Goal: Task Accomplishment & Management: Manage account settings

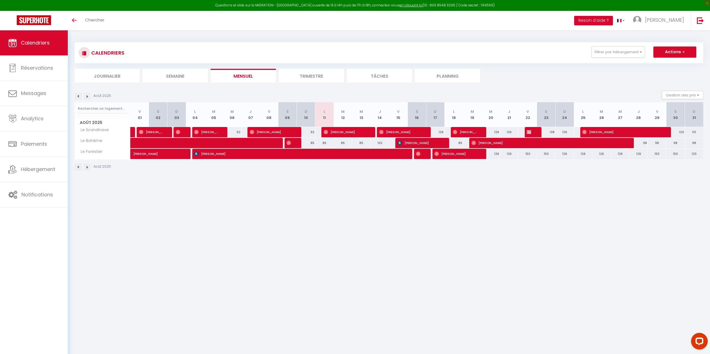
click at [189, 242] on body "Questions et aide sur la MIGRATION - [GEOGRAPHIC_DATA] ouverte de 13 à 14h puis…" at bounding box center [355, 207] width 710 height 354
click at [312, 143] on div "85" at bounding box center [306, 143] width 18 height 10
type input "85"
type input "Dim 10 Août 2025"
type input "Lun 11 Août 2025"
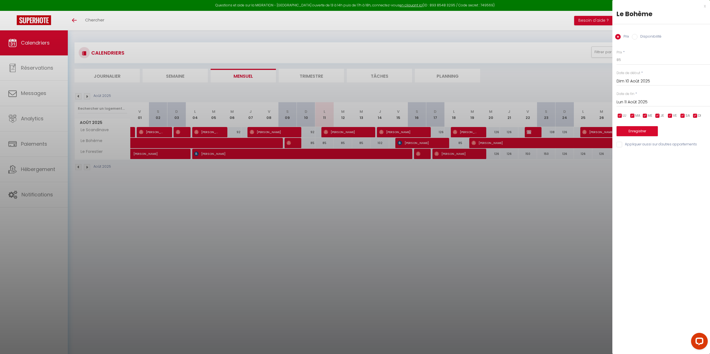
click at [316, 211] on div at bounding box center [355, 177] width 710 height 354
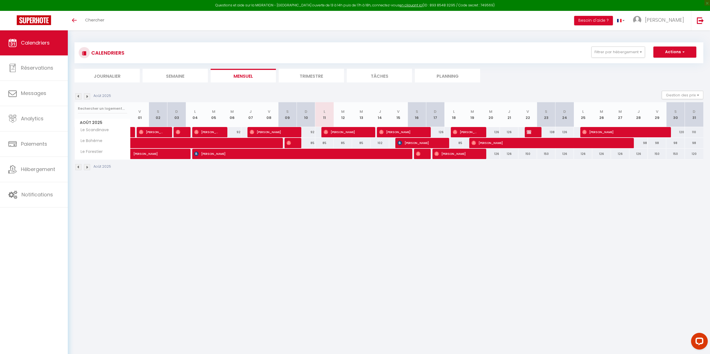
click at [360, 144] on div "85" at bounding box center [361, 143] width 18 height 10
type input "85"
type input "Mer 13 Août 2025"
type input "[DEMOGRAPHIC_DATA][DATE]"
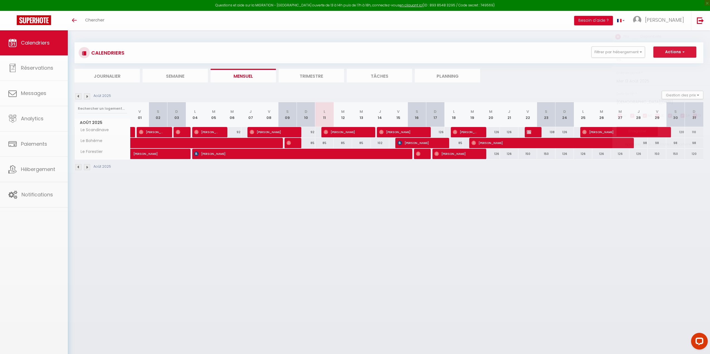
click at [360, 144] on div at bounding box center [355, 177] width 710 height 354
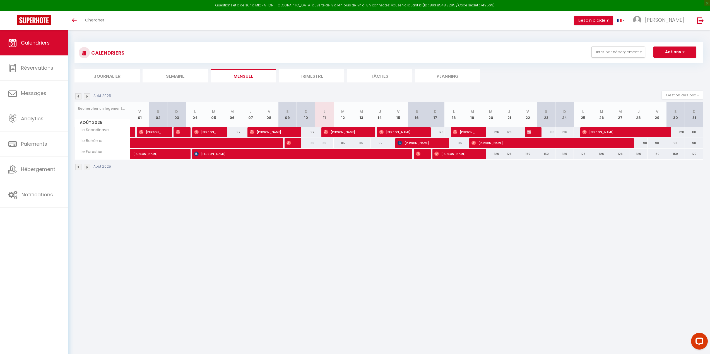
click at [358, 143] on div "85" at bounding box center [361, 143] width 18 height 10
type input "85"
type input "Mer 13 Août 2025"
type input "[DEMOGRAPHIC_DATA][DATE]"
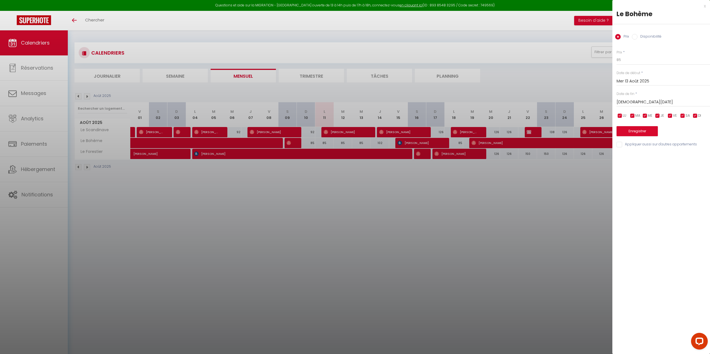
click at [228, 216] on div at bounding box center [355, 177] width 710 height 354
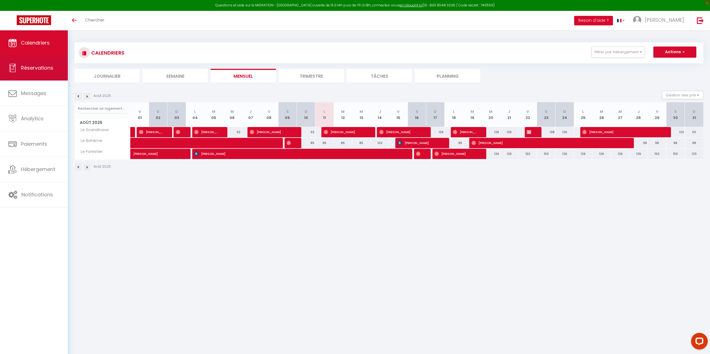
click at [57, 68] on link "Réservations" at bounding box center [34, 67] width 68 height 25
select select "not_cancelled"
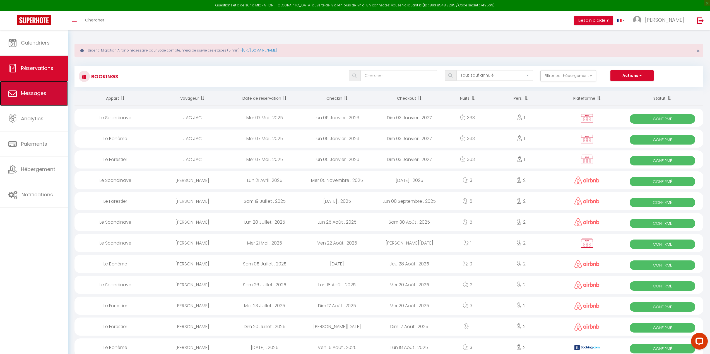
click at [18, 100] on link "Messages" at bounding box center [34, 93] width 68 height 25
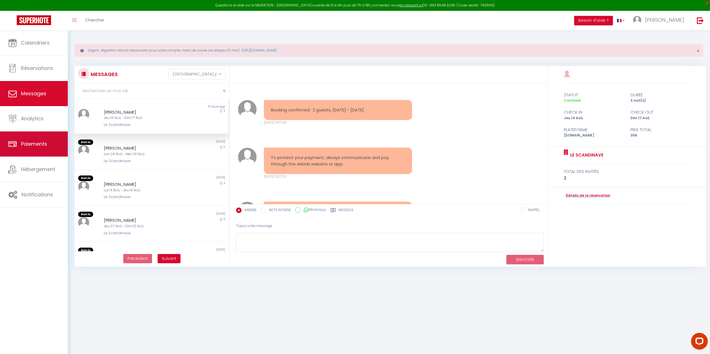
scroll to position [1656, 0]
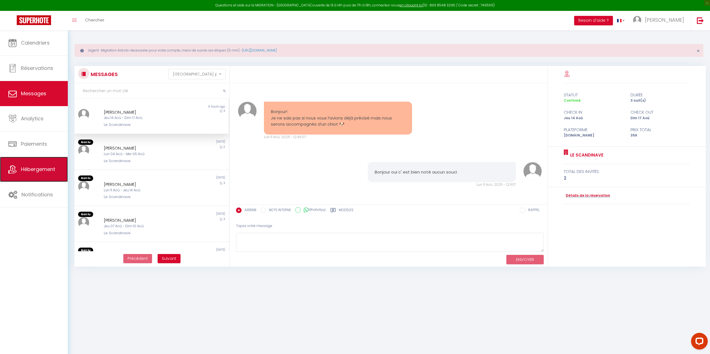
click at [30, 168] on span "Hébergement" at bounding box center [38, 169] width 34 height 7
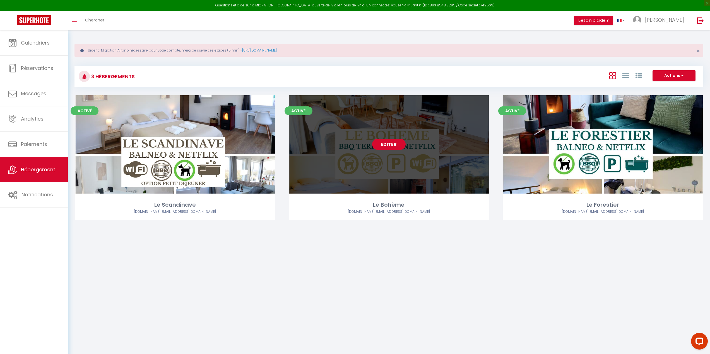
click at [390, 147] on link "Editer" at bounding box center [388, 144] width 33 height 11
select select "3"
select select "2"
select select "1"
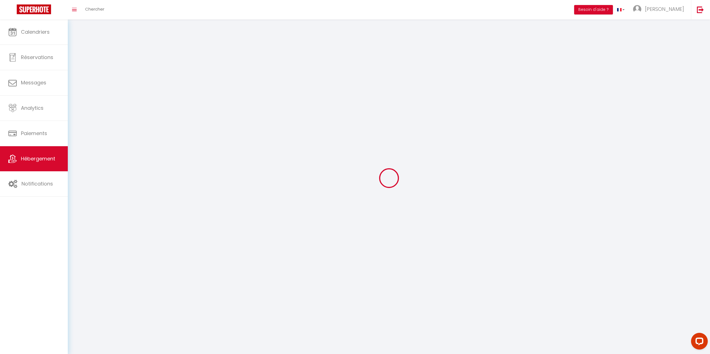
select select
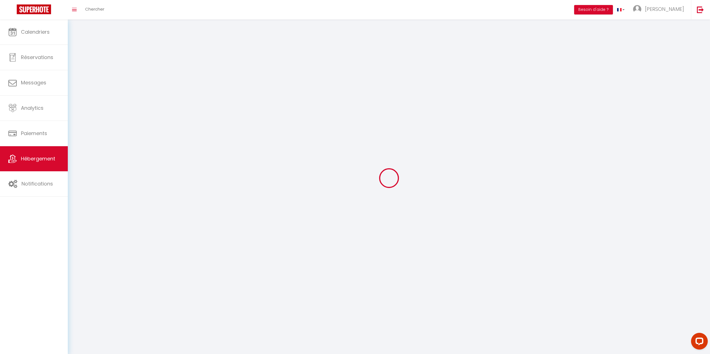
select select
checkbox input "false"
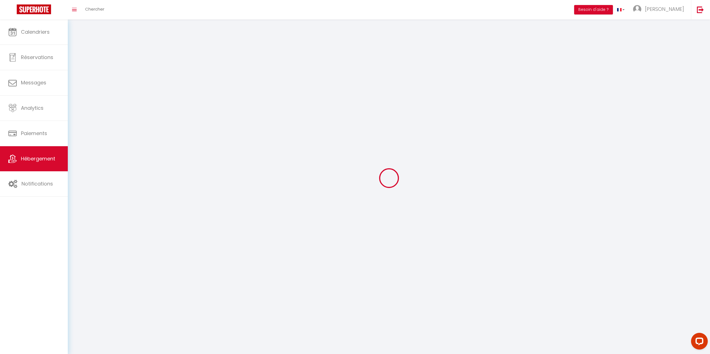
select select
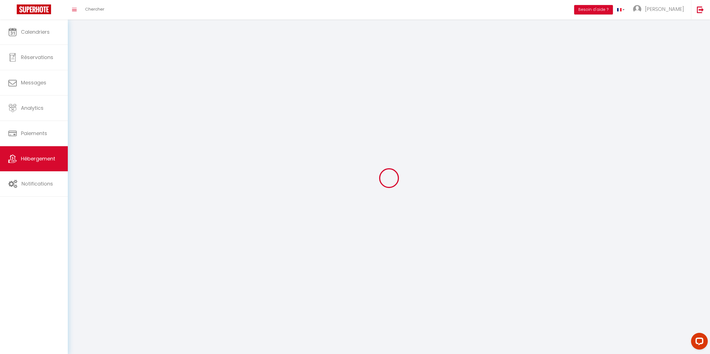
select select
checkbox input "false"
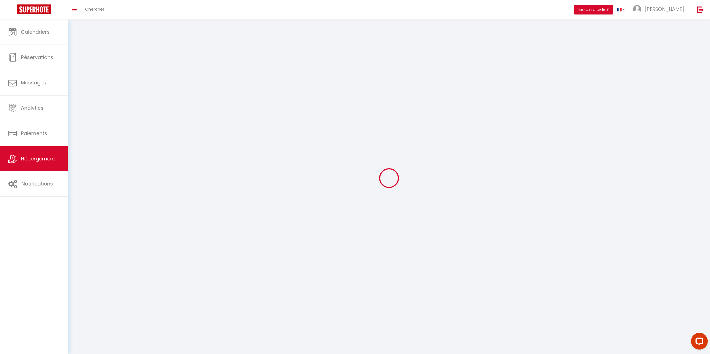
checkbox input "false"
select select
select select "28"
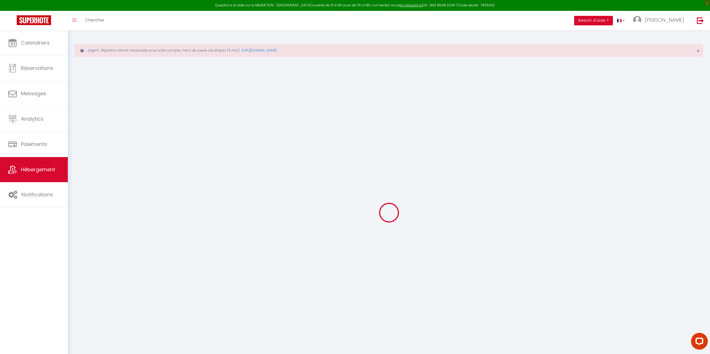
select select
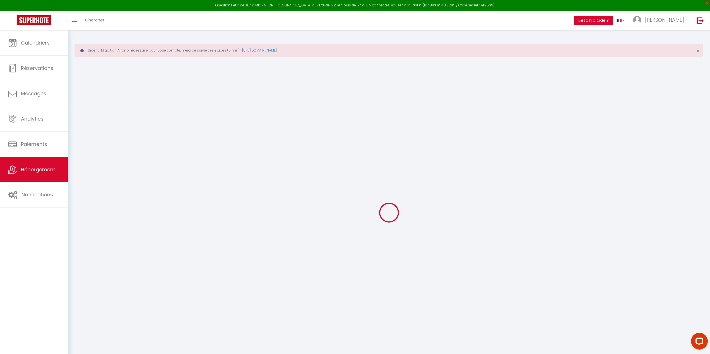
select select
checkbox input "false"
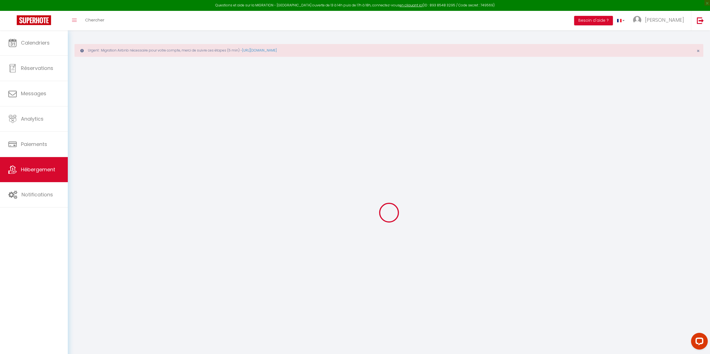
select select
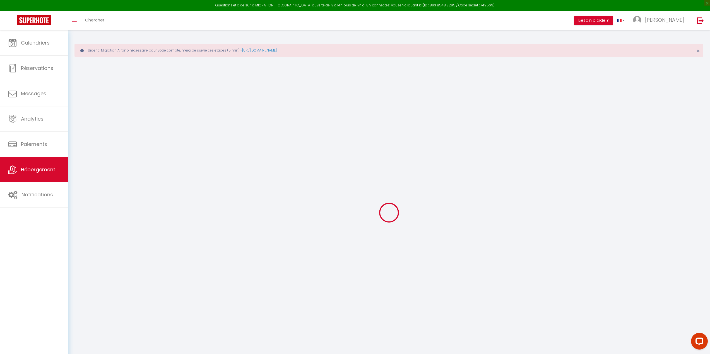
select select
checkbox input "false"
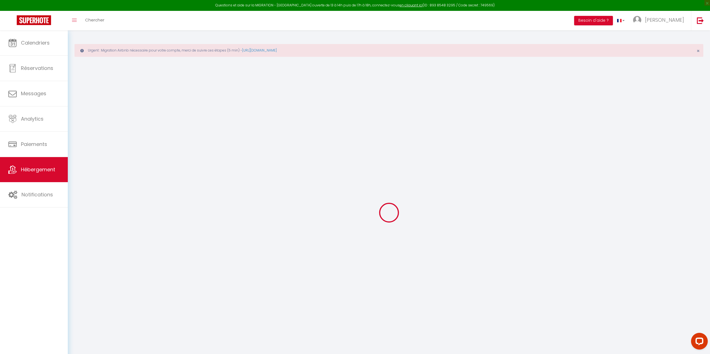
checkbox input "false"
select select
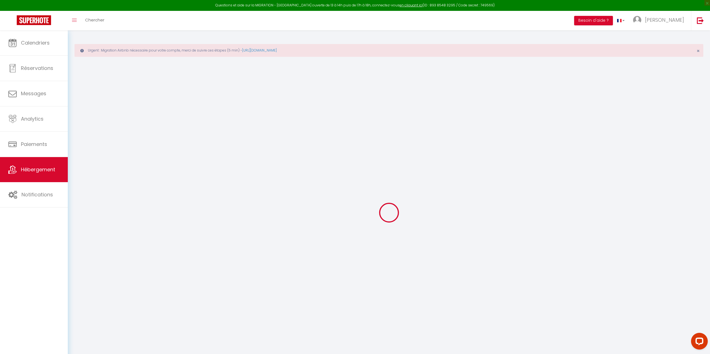
select select
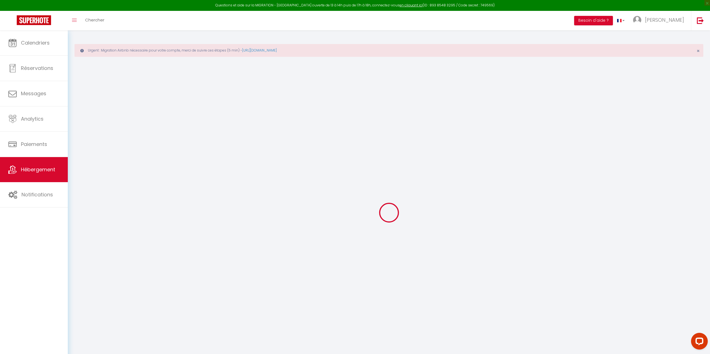
checkbox input "false"
select select
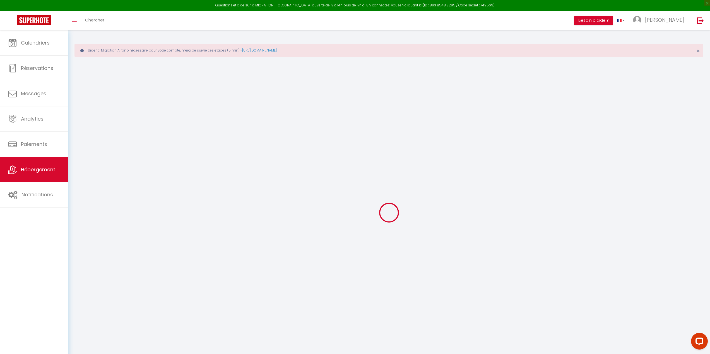
select select
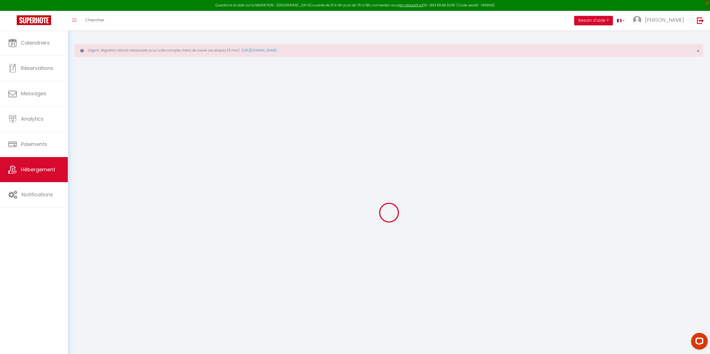
select select
checkbox input "false"
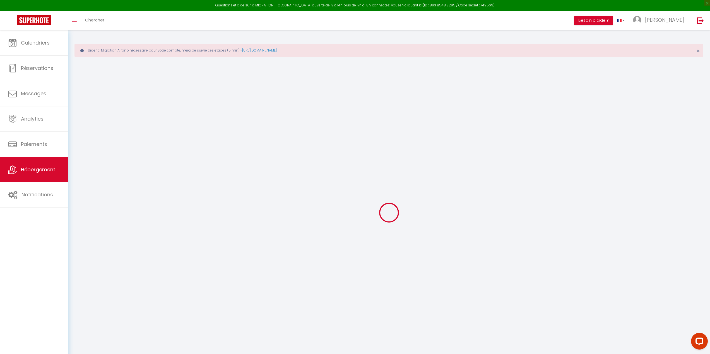
checkbox input "false"
select select
type input "Le Bohème"
type input "[PERSON_NAME]"
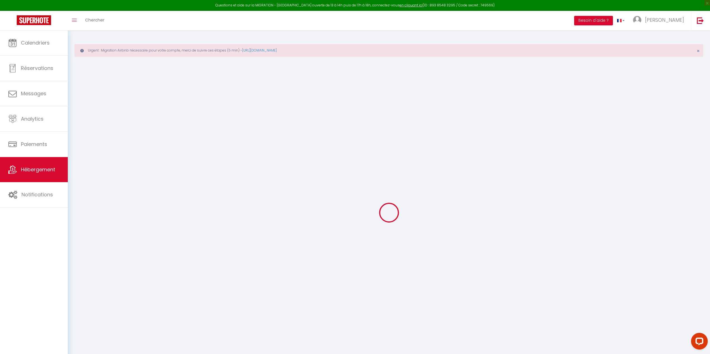
type input "Biondi"
type input "[STREET_ADDRESS]"
type input "5540"
type input "Waulsort"
select select "houses"
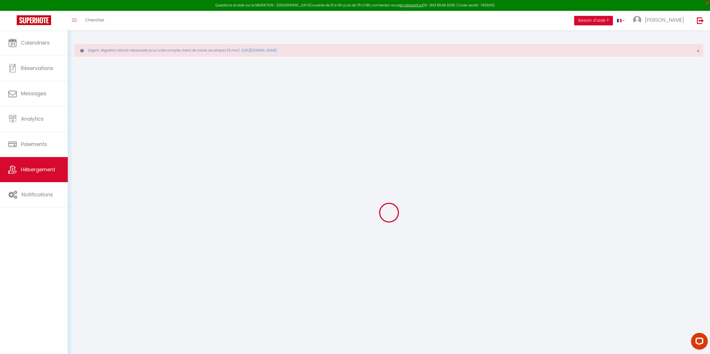
select select "2"
type input "6"
type input "60"
type input "300"
select select
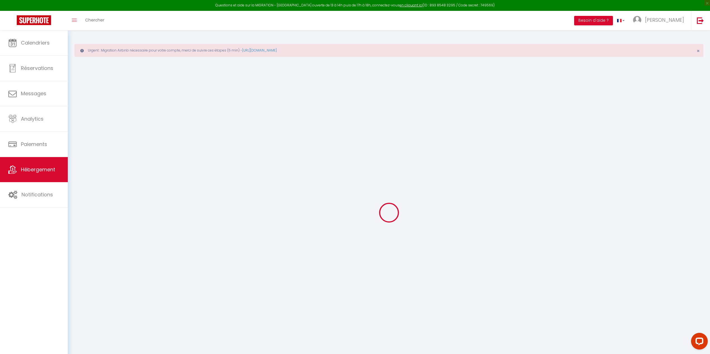
select select
type input "[STREET_ADDRESS]"
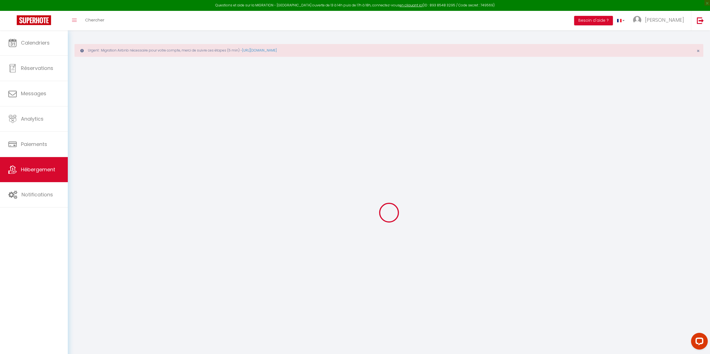
type input "5540"
type input "Hastière Waulsort"
select select "23"
type input "[EMAIL_ADDRESS][DOMAIN_NAME]"
select select "13485"
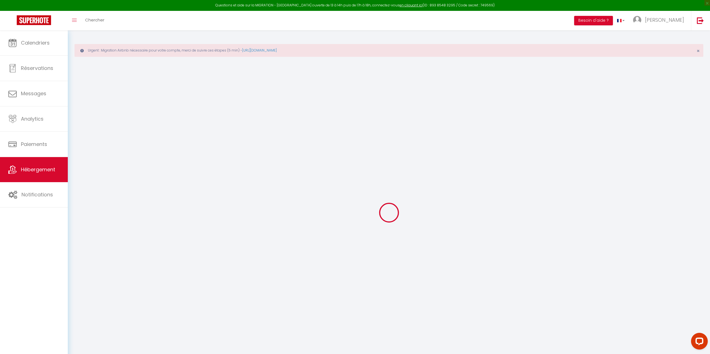
checkbox input "false"
type input "0"
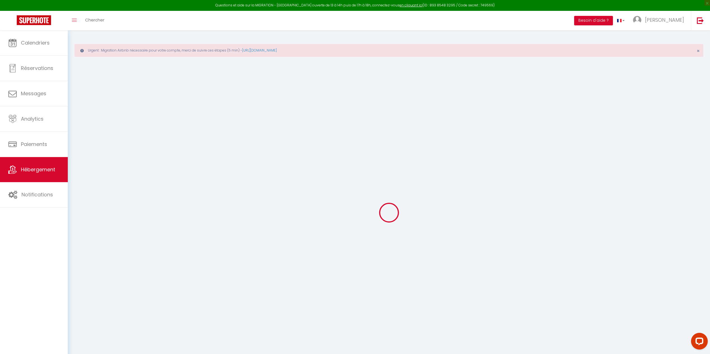
type input "0"
select select
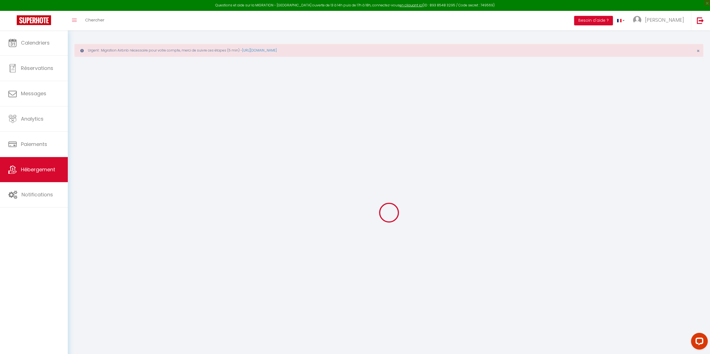
select select
checkbox input "false"
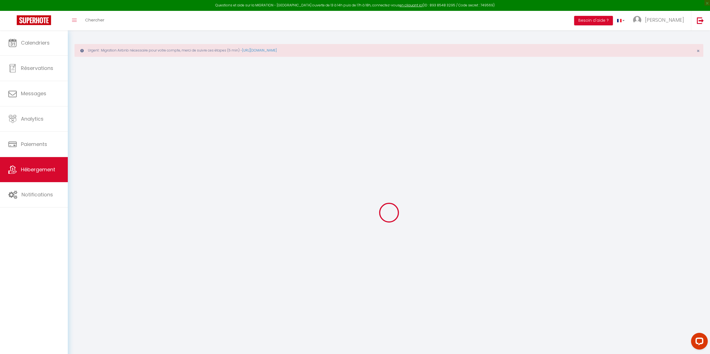
checkbox input "false"
select select
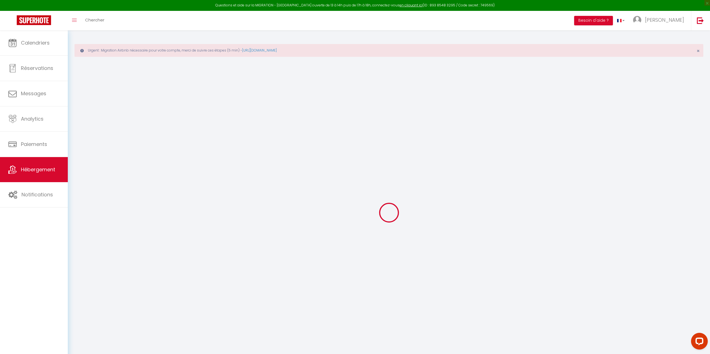
select select
checkbox input "false"
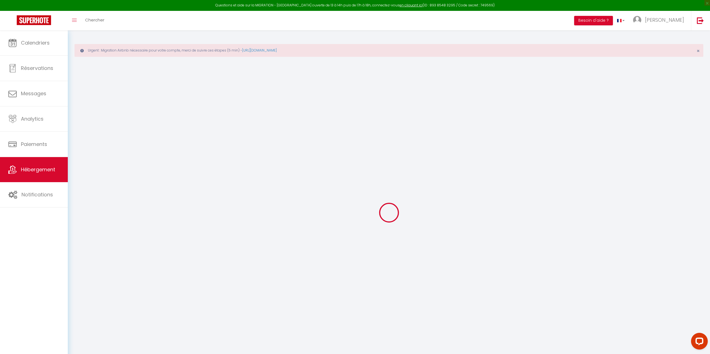
checkbox input "false"
select select "chalet"
checkbox input "false"
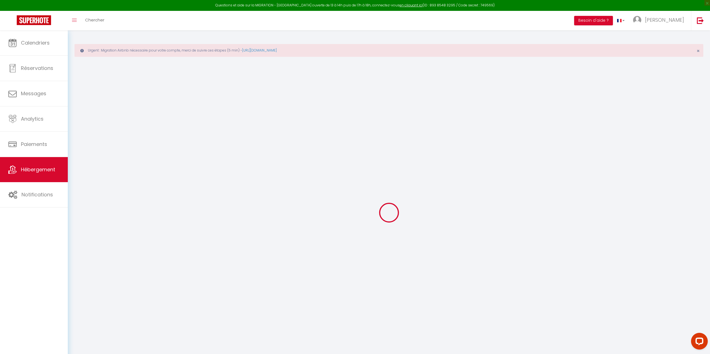
checkbox input "false"
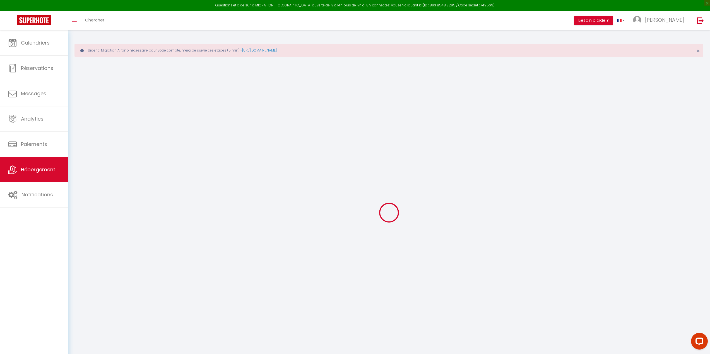
select select "16:00"
select select
select select "10:00"
select select "30"
select select "120"
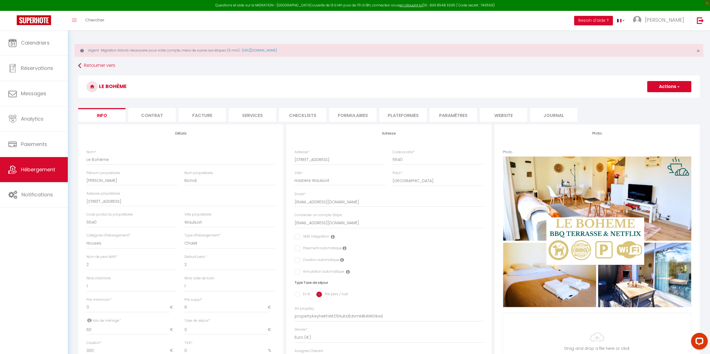
select select
checkbox input "false"
